Goal: Information Seeking & Learning: Find specific fact

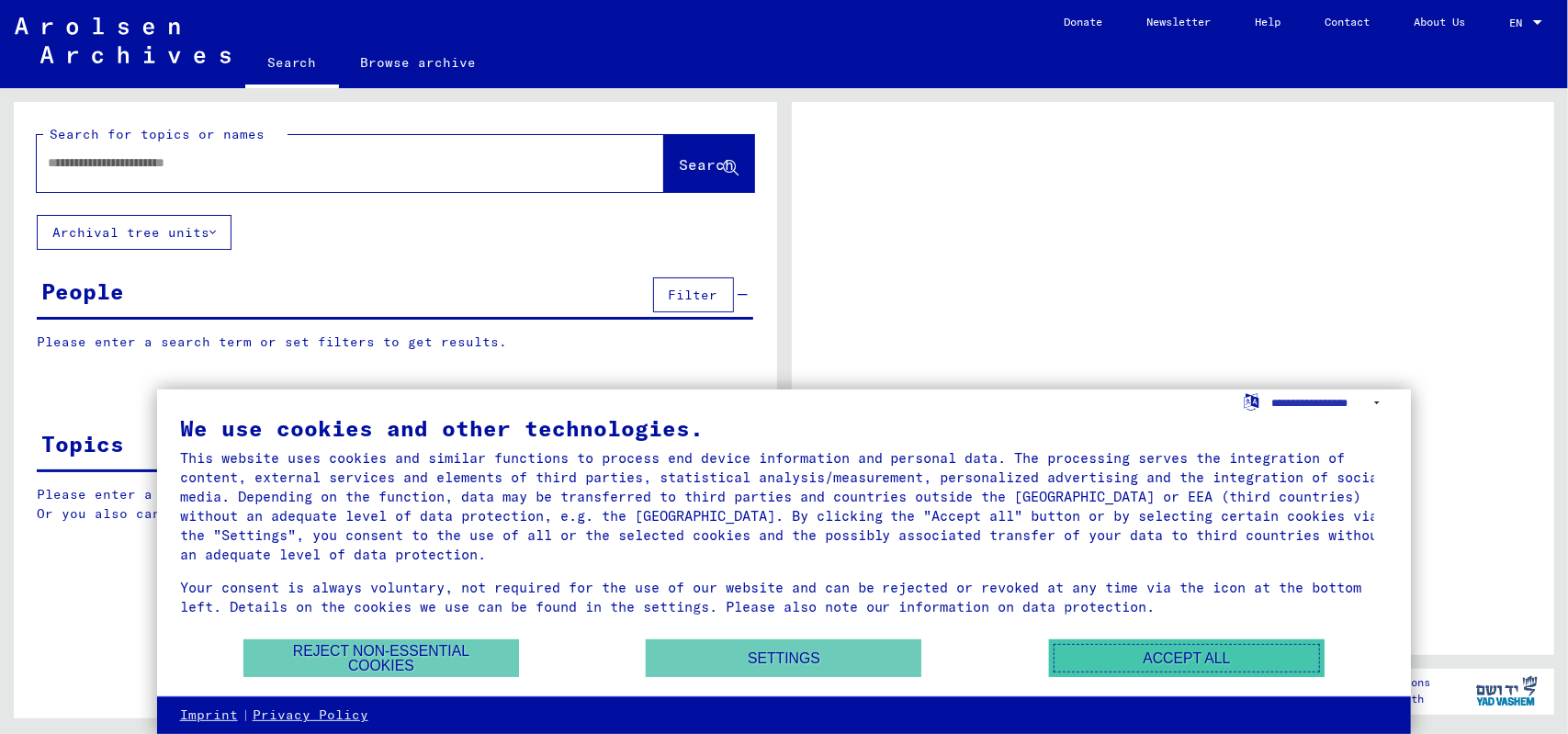
click at [1170, 660] on button "Accept all" at bounding box center [1187, 658] width 275 height 38
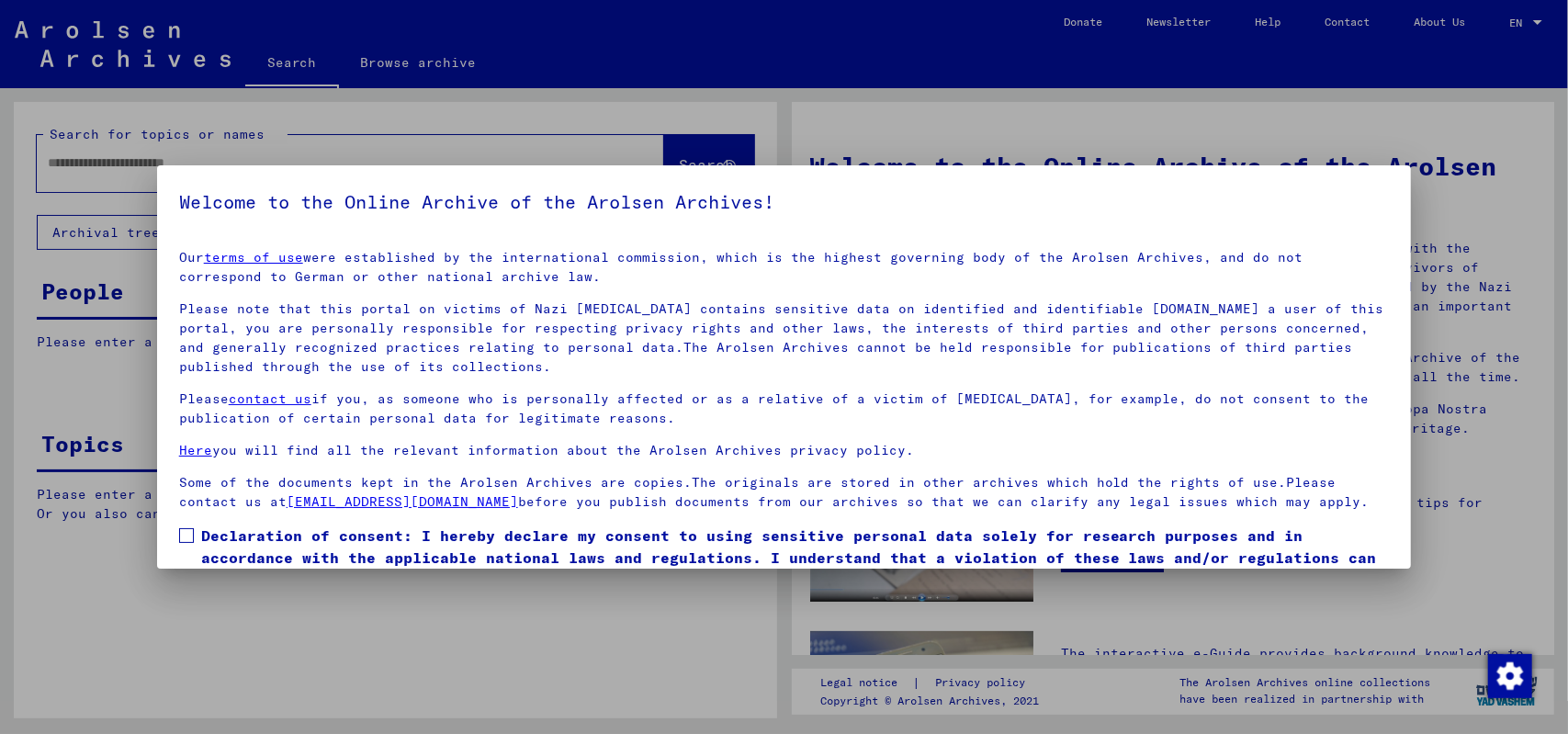
scroll to position [87, 0]
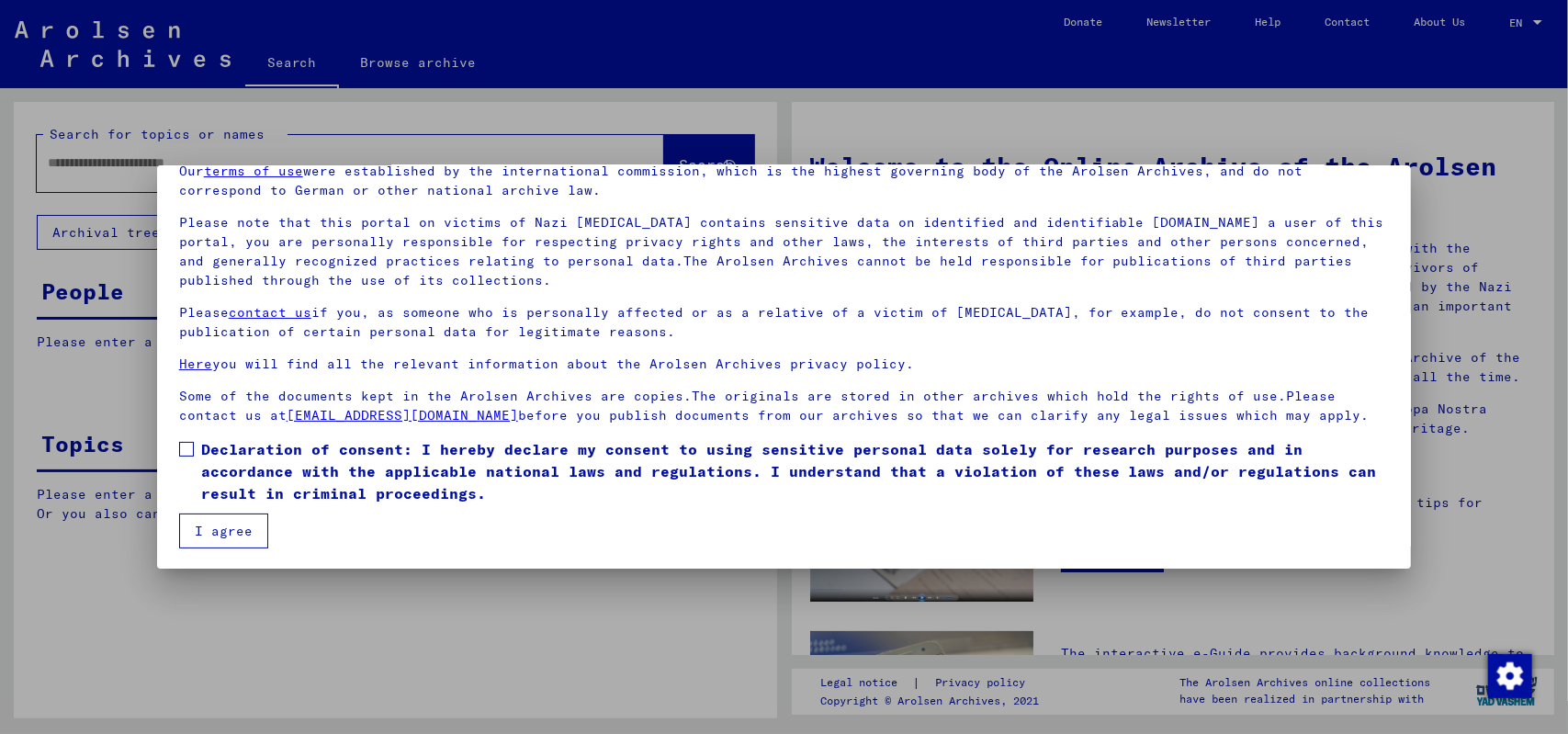
click at [222, 537] on button "I agree" at bounding box center [223, 530] width 89 height 35
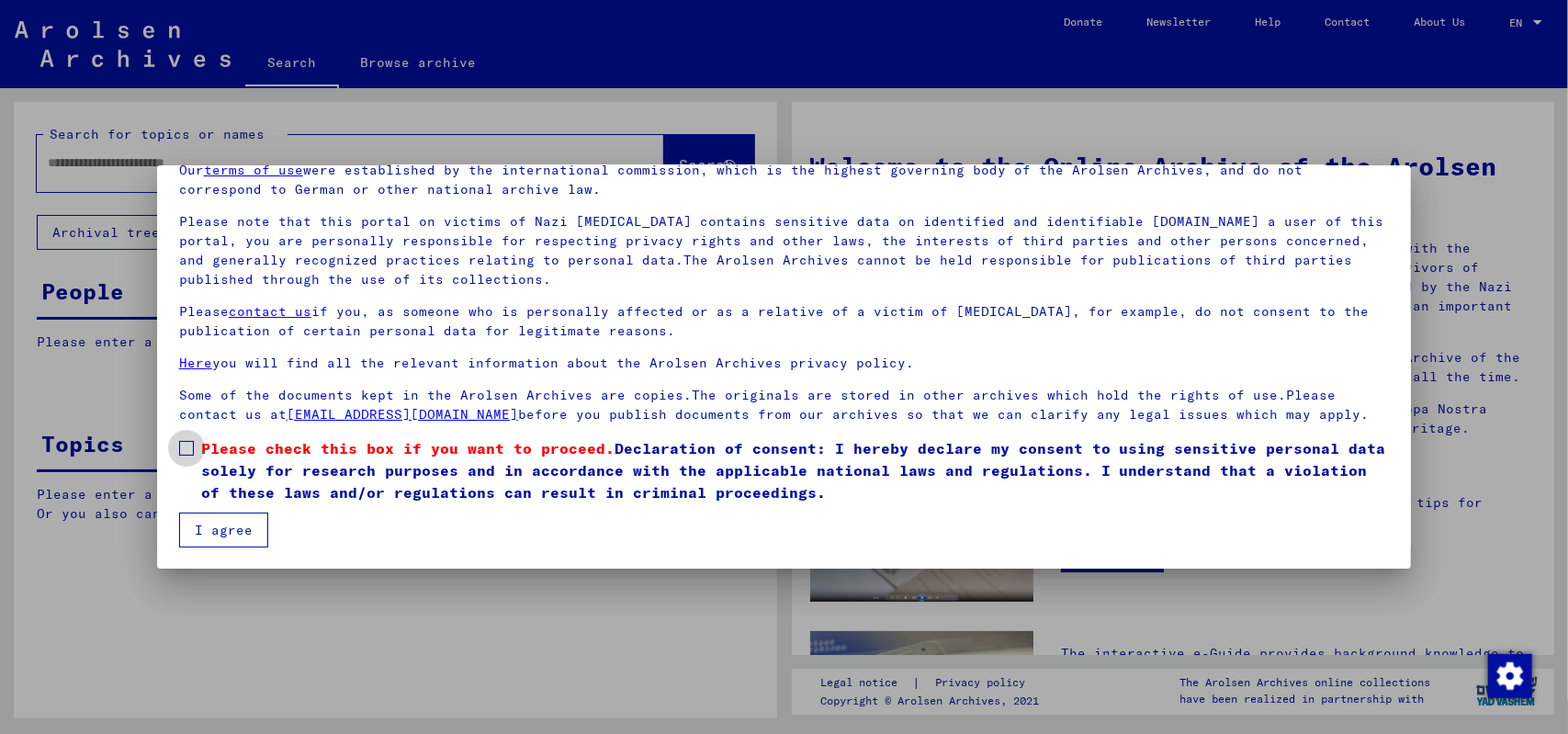
click at [200, 449] on label "Please check this box if you want to proceed. Declaration of consent: I hereby …" at bounding box center [784, 471] width 1211 height 66
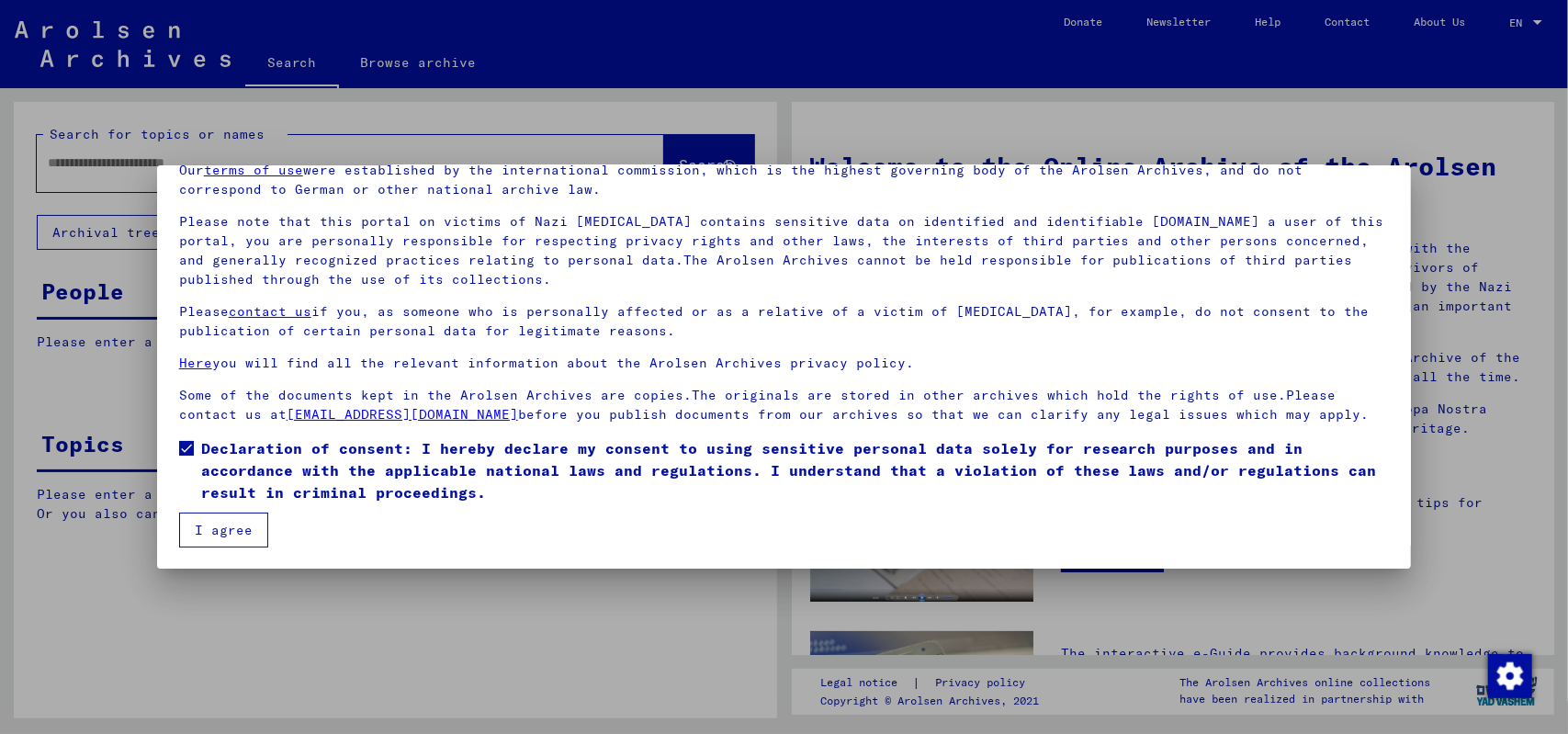
click at [218, 529] on button "I agree" at bounding box center [223, 530] width 89 height 35
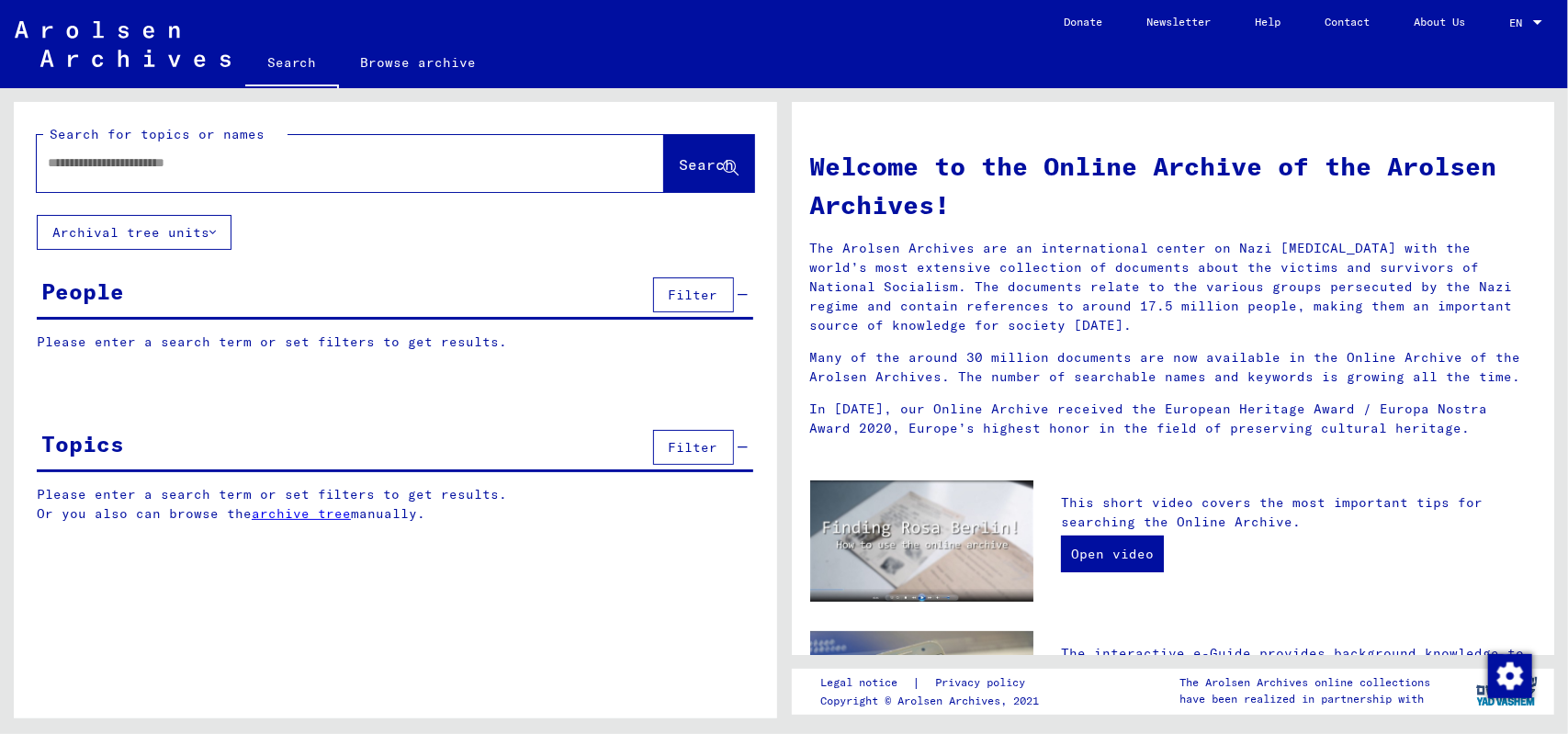
click at [262, 168] on input "text" at bounding box center [328, 163] width 561 height 19
type input "******"
click at [699, 171] on span "Search" at bounding box center [708, 165] width 55 height 18
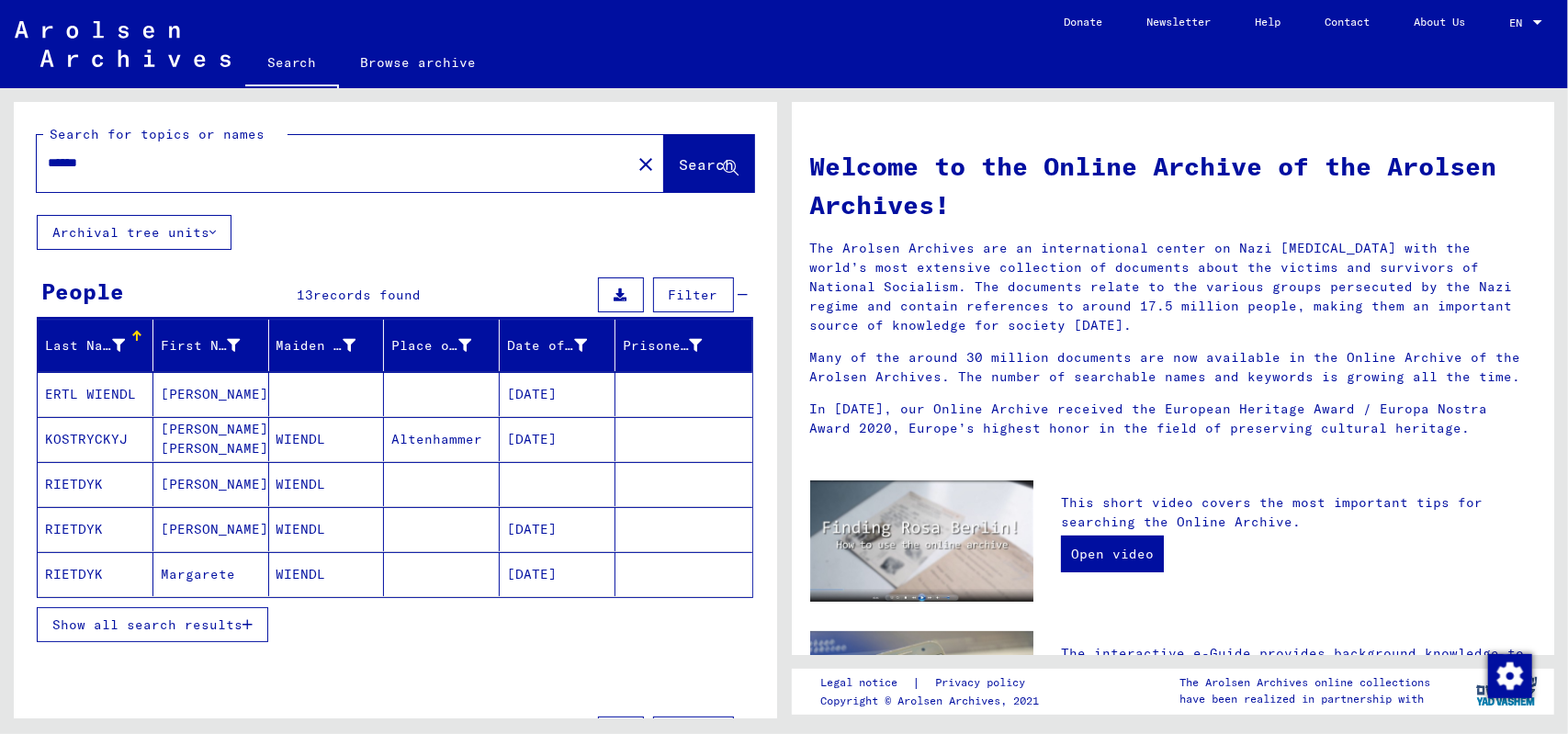
click at [240, 625] on span "Show all search results" at bounding box center [147, 624] width 190 height 17
